Goal: Check status: Check status

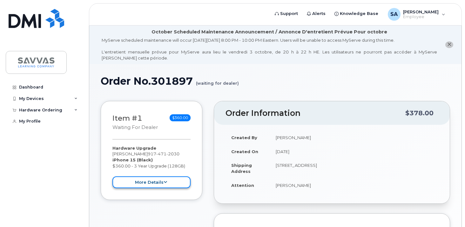
click at [180, 177] on button "more details" at bounding box center [151, 182] width 78 height 12
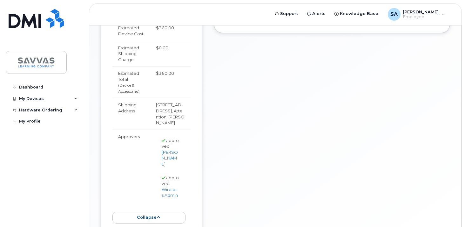
scroll to position [315, 0]
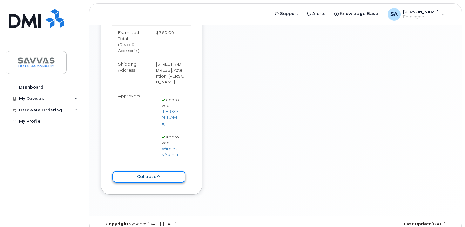
click at [179, 175] on button "collapse" at bounding box center [148, 177] width 73 height 12
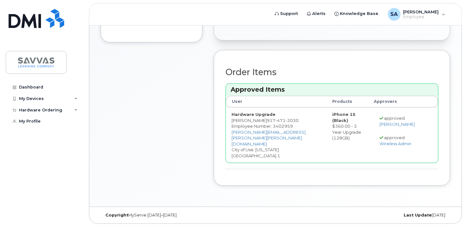
scroll to position [166, 0]
click at [75, 100] on div "My Devices" at bounding box center [44, 98] width 77 height 11
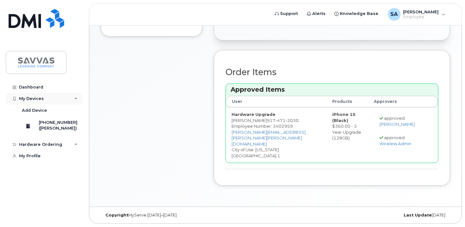
click at [75, 100] on div "My Devices" at bounding box center [44, 98] width 77 height 11
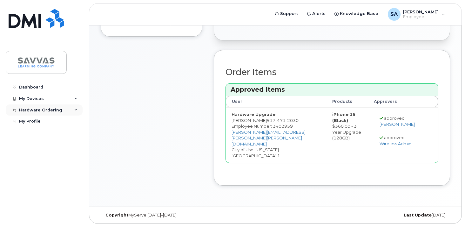
click at [75, 112] on div "Hardware Ordering" at bounding box center [44, 109] width 77 height 11
click at [67, 122] on link "My Orders" at bounding box center [50, 121] width 66 height 12
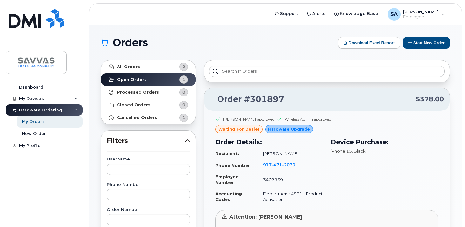
click at [254, 130] on span "waiting for dealer" at bounding box center [239, 129] width 42 height 6
